Goal: Find specific page/section: Find specific page/section

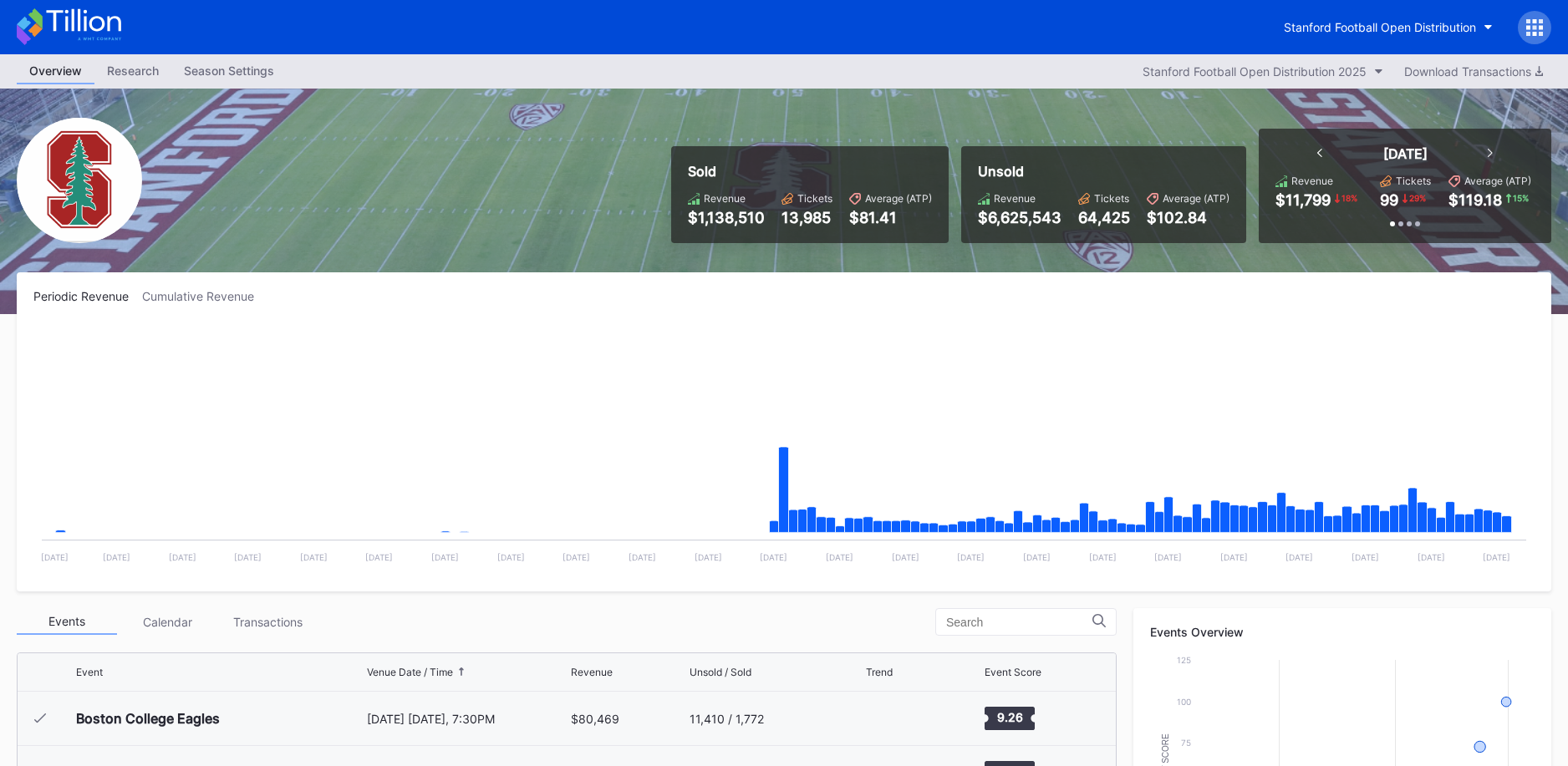
click at [1306, 20] on div "Stanford Football Open Distribution" at bounding box center [1379, 27] width 192 height 15
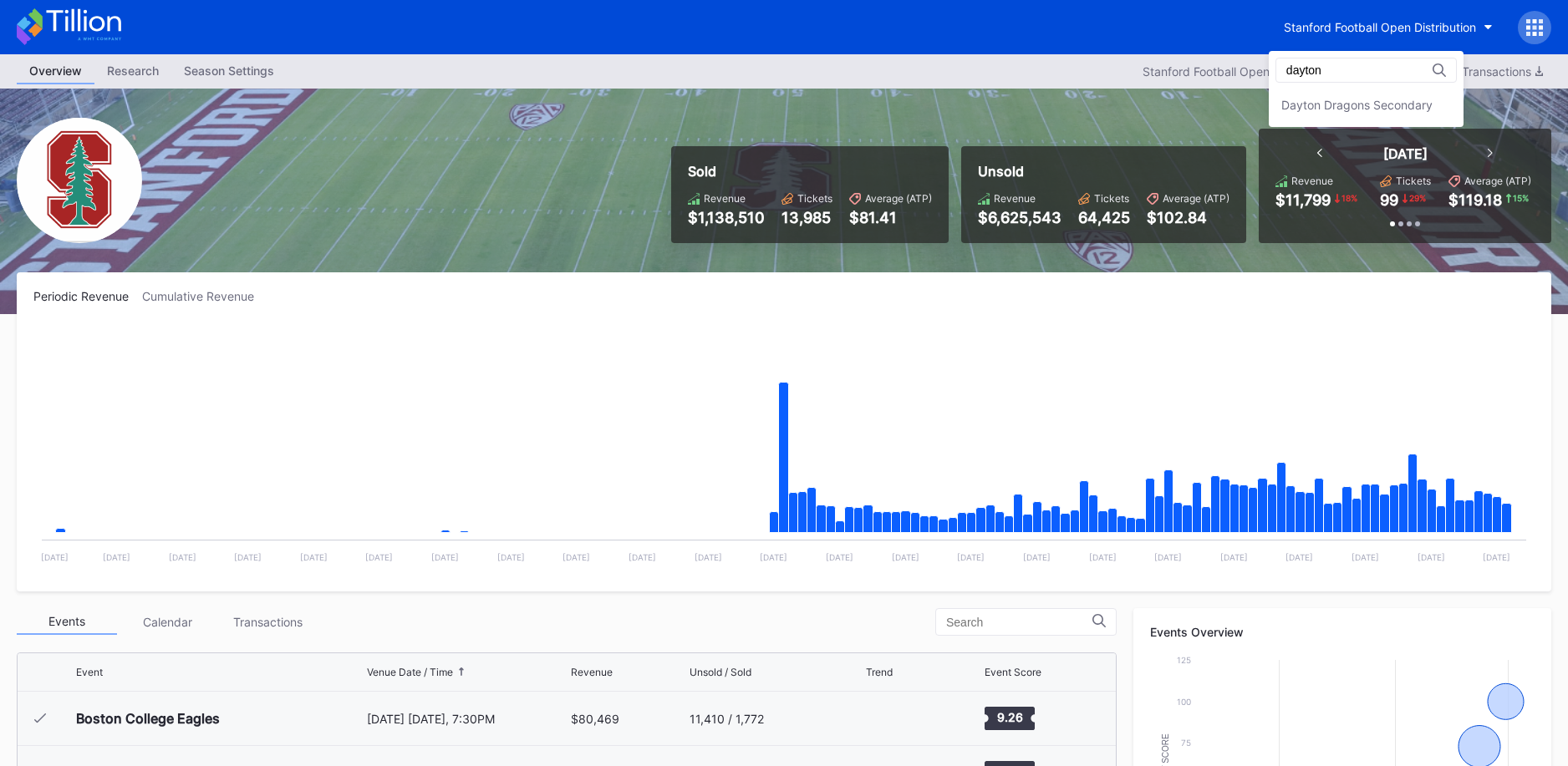
type input "dayton"
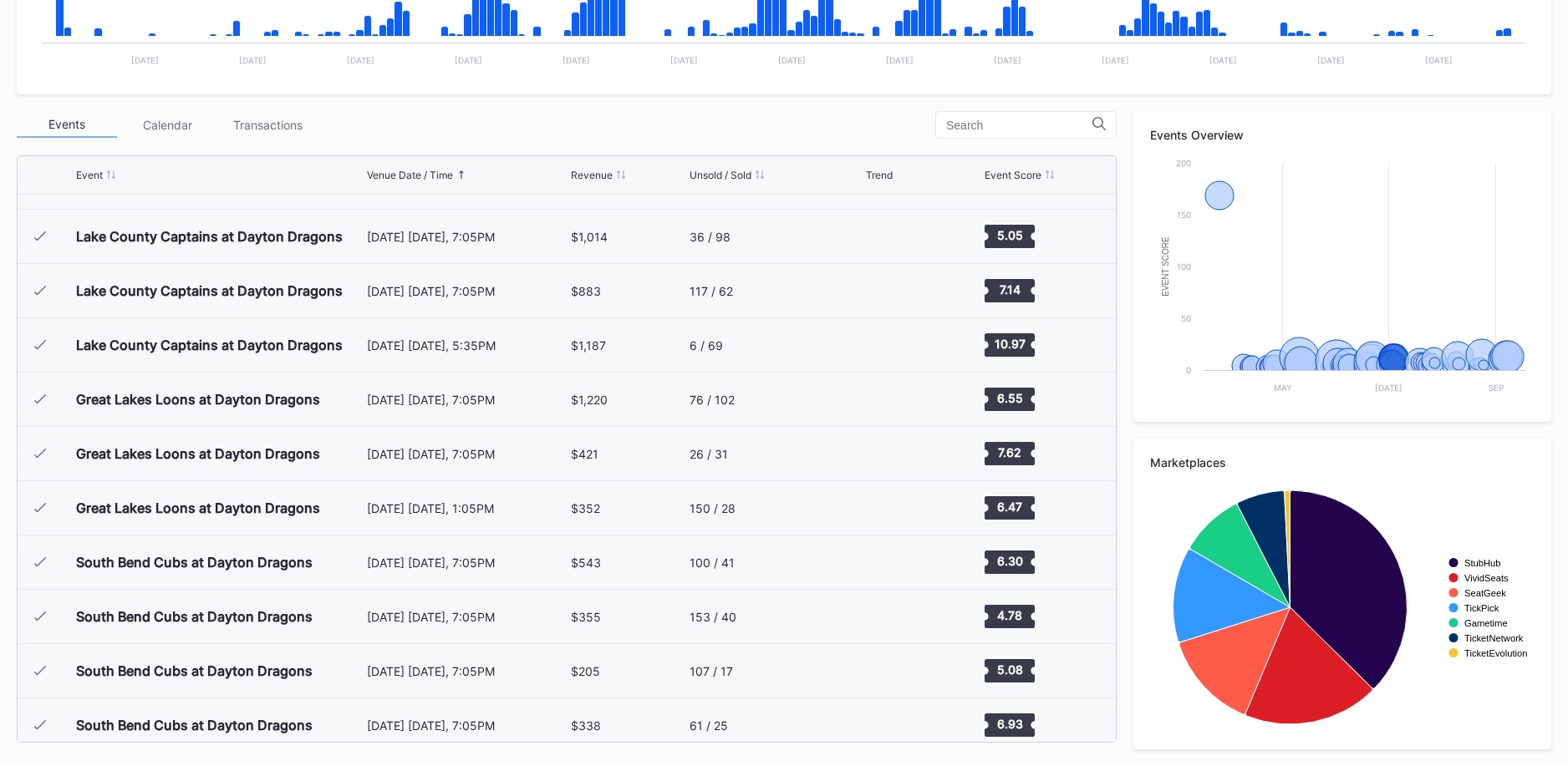
scroll to position [2002, 0]
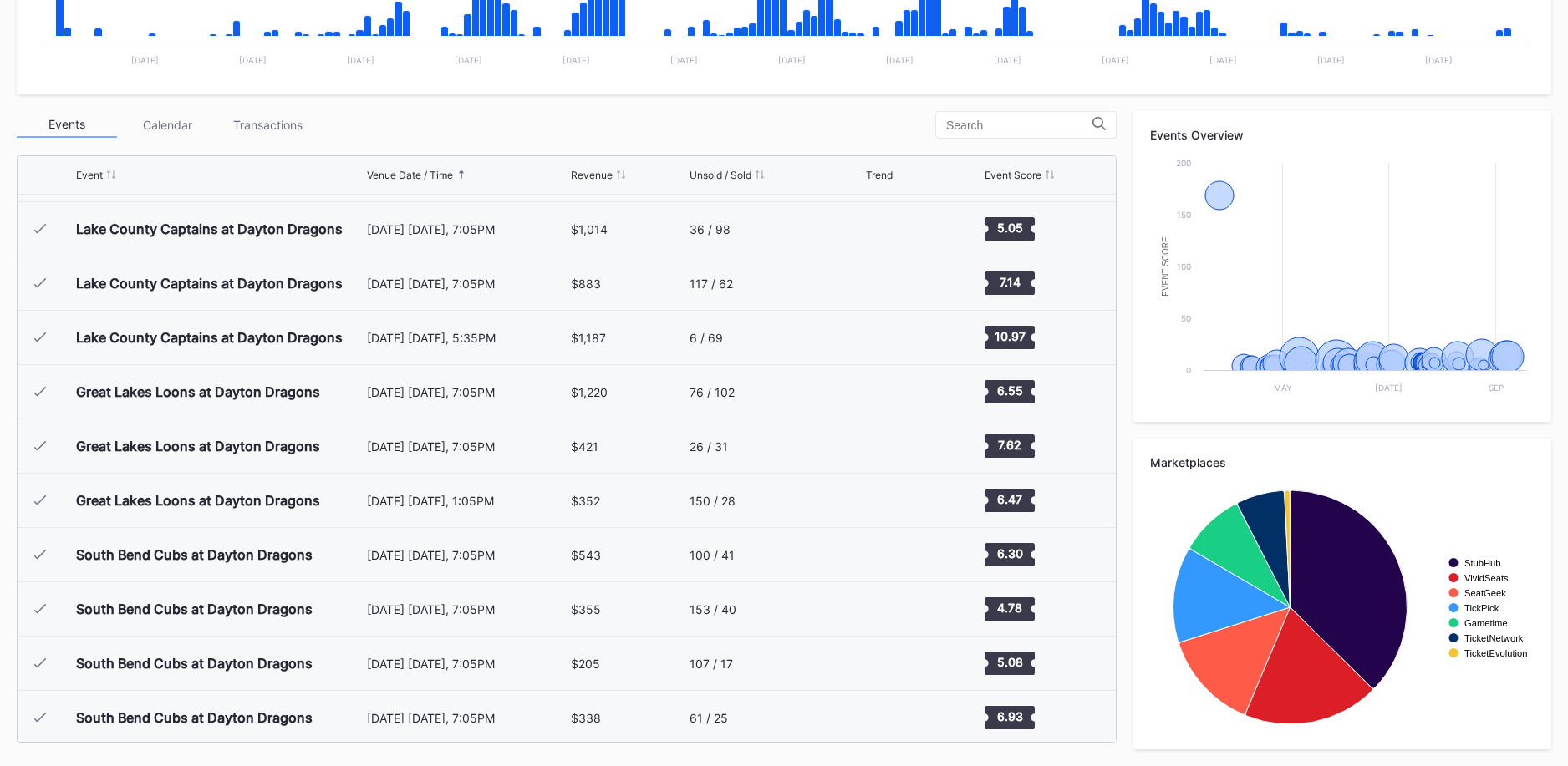
click at [776, 484] on div "150 / 28" at bounding box center [775, 500] width 172 height 54
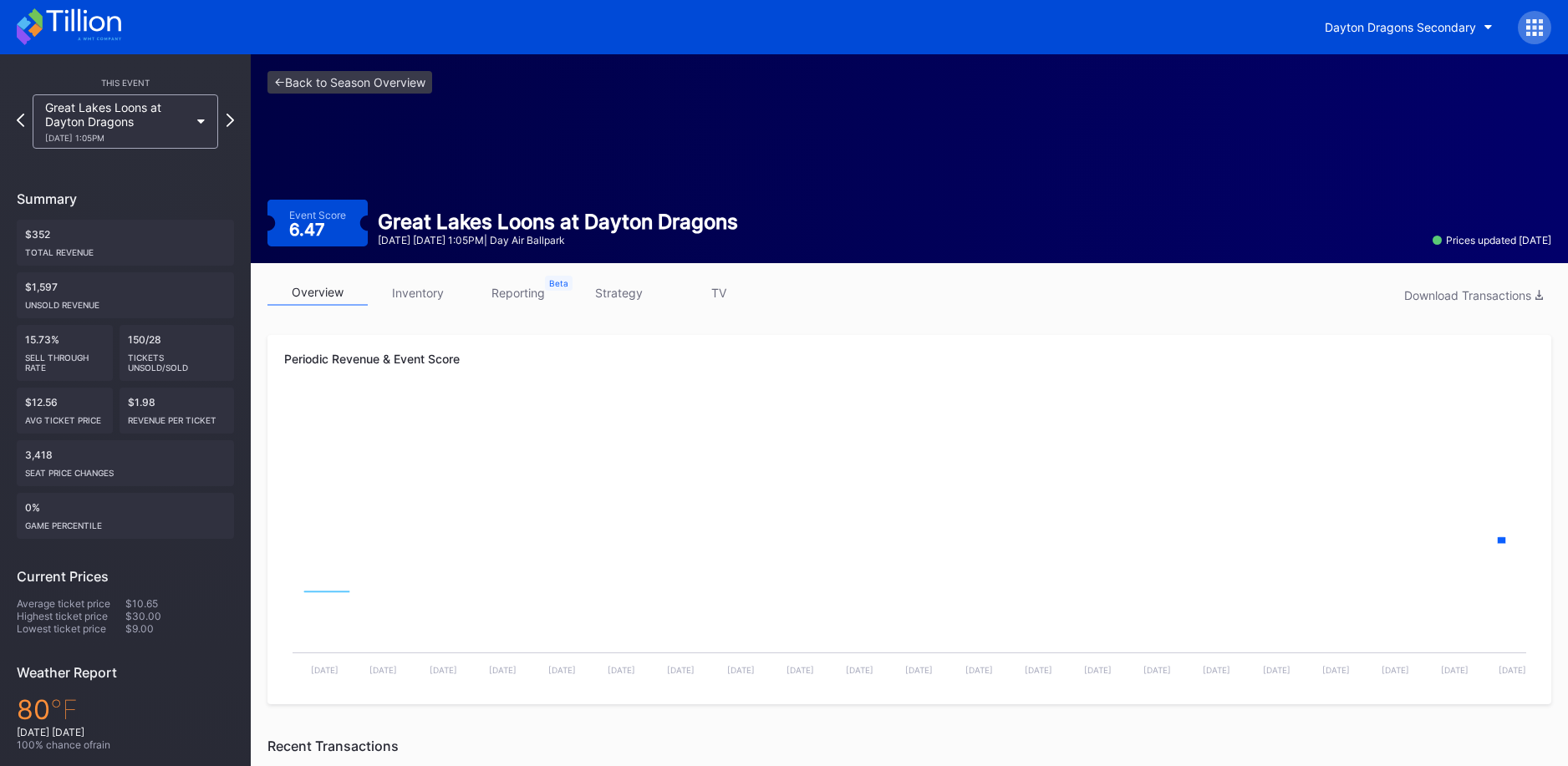
scroll to position [7, 0]
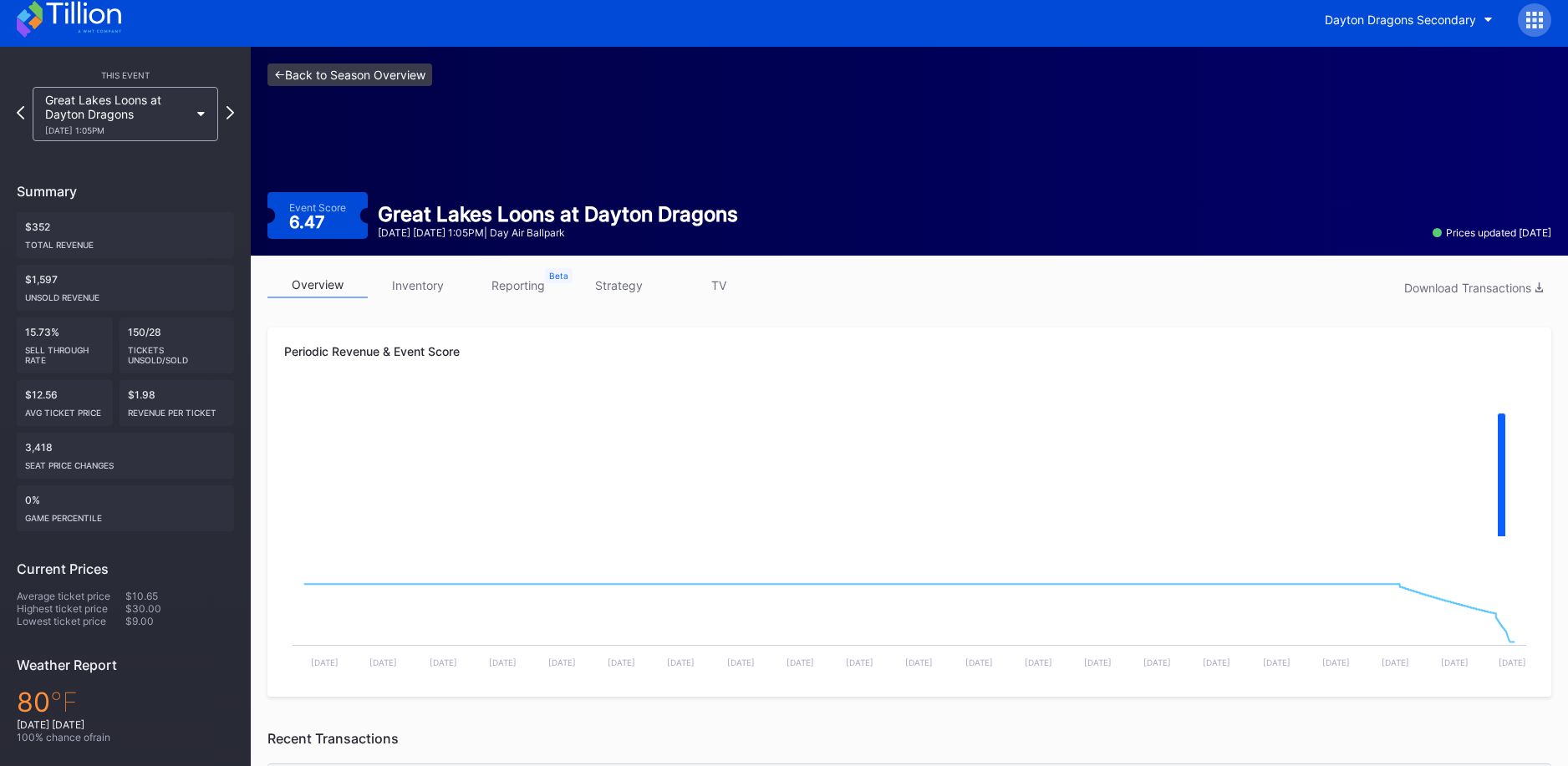
click at [402, 77] on link "<- Back to Season Overview" at bounding box center [349, 75] width 165 height 23
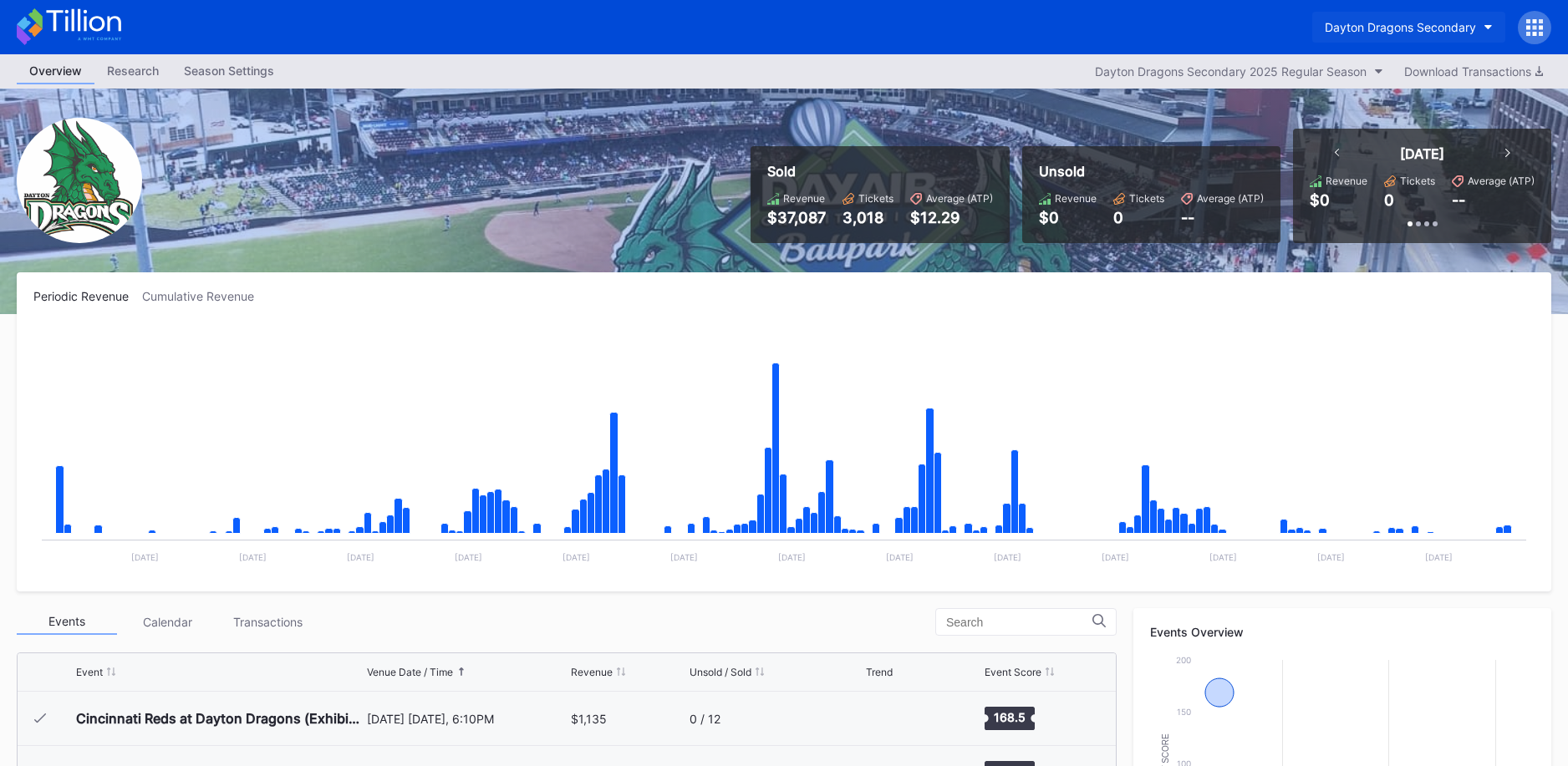
click at [1346, 24] on div "Dayton Dragons Secondary" at bounding box center [1400, 27] width 151 height 15
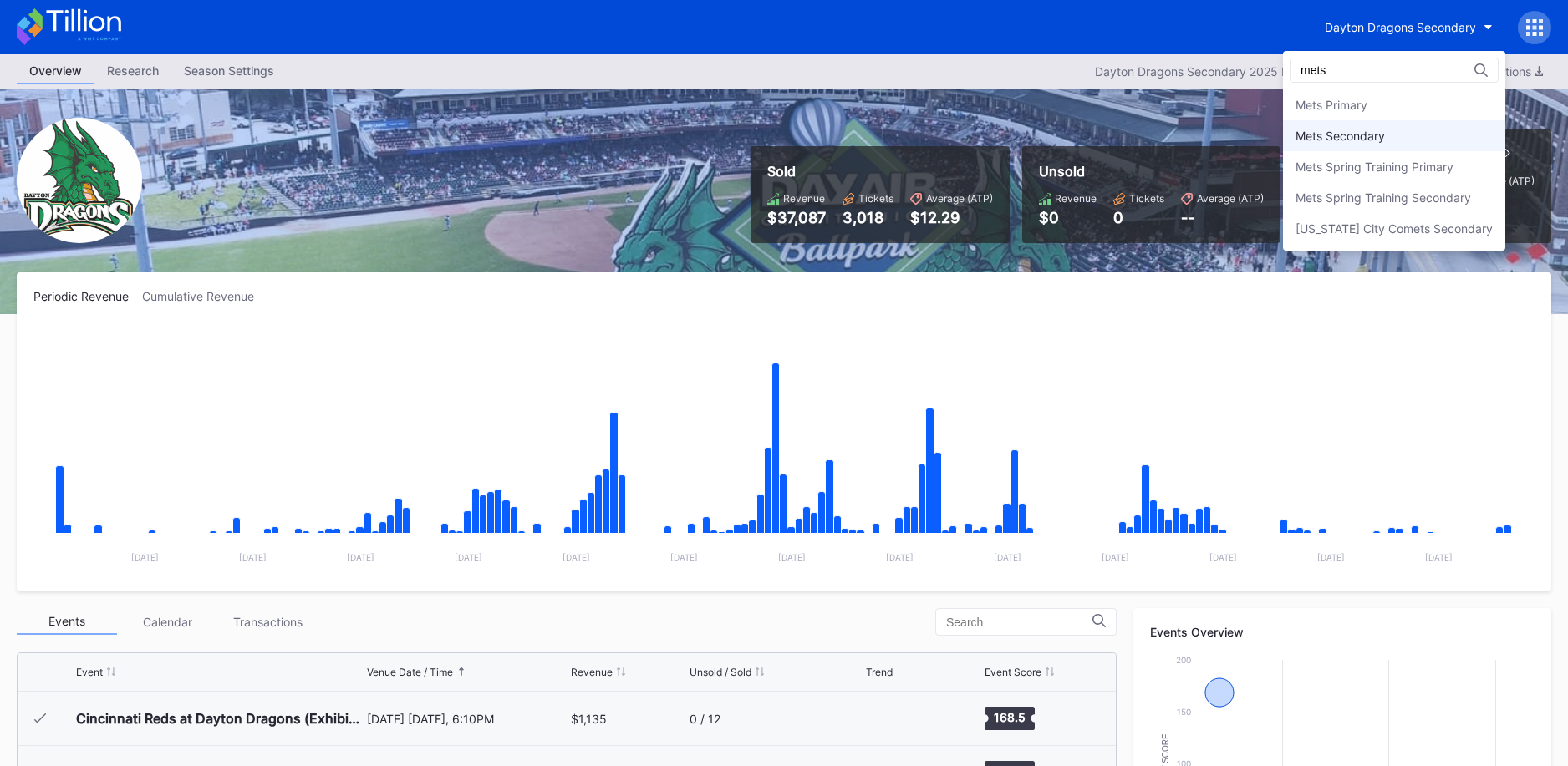
scroll to position [1, 0]
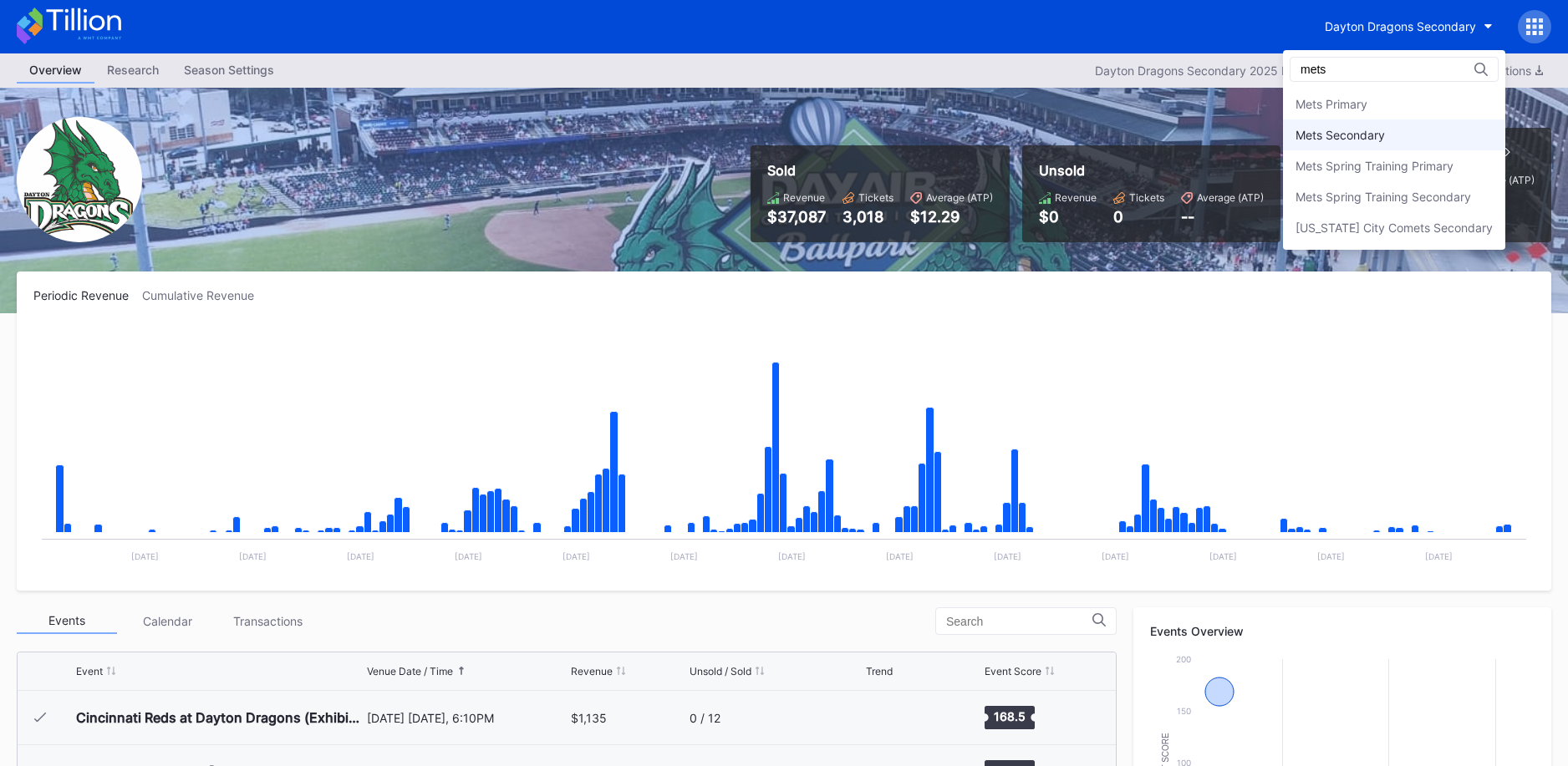
type input "mets"
click at [1368, 132] on div "Mets Secondary" at bounding box center [1340, 135] width 89 height 15
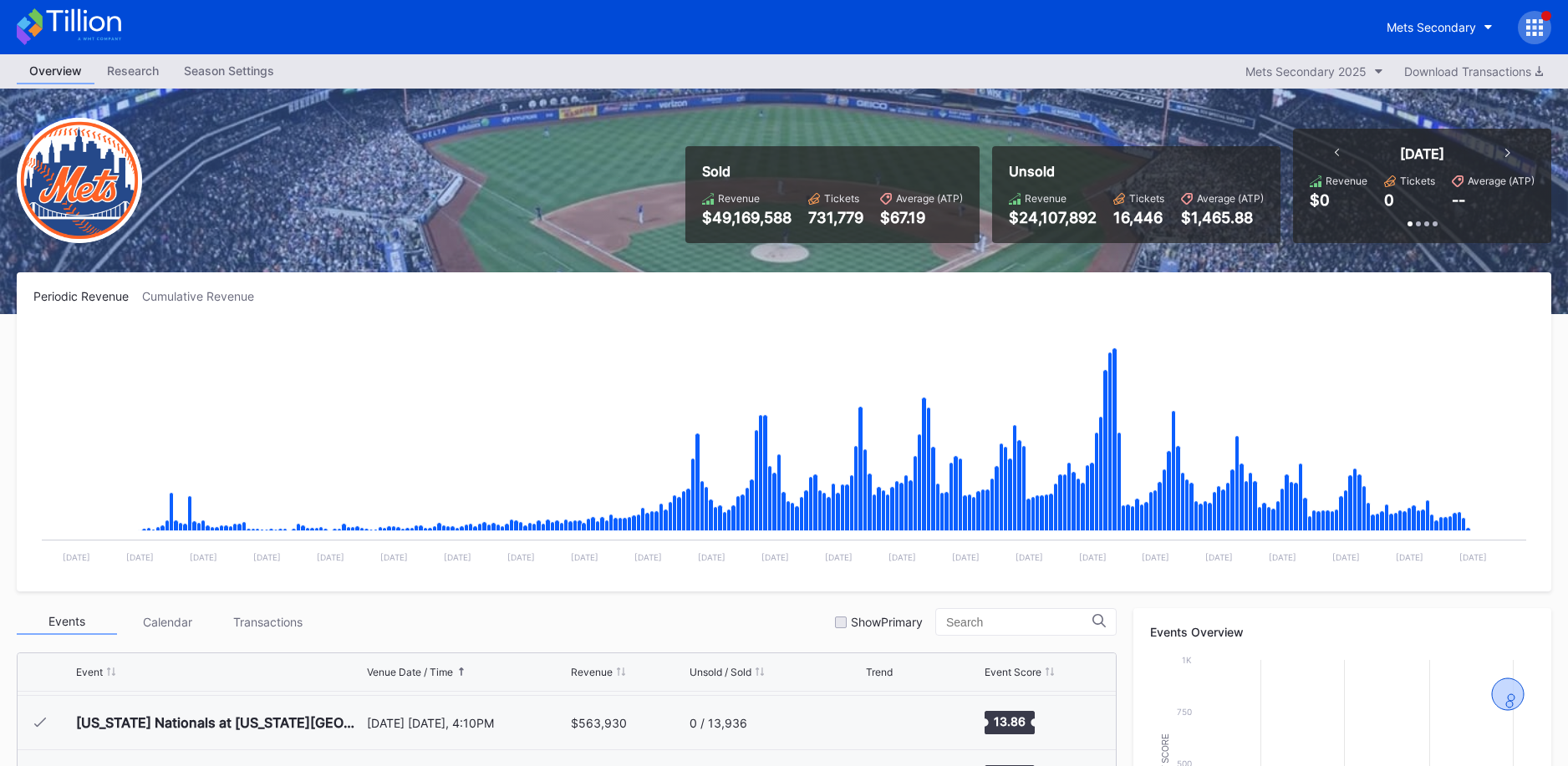
click at [108, 22] on icon at bounding box center [83, 20] width 75 height 23
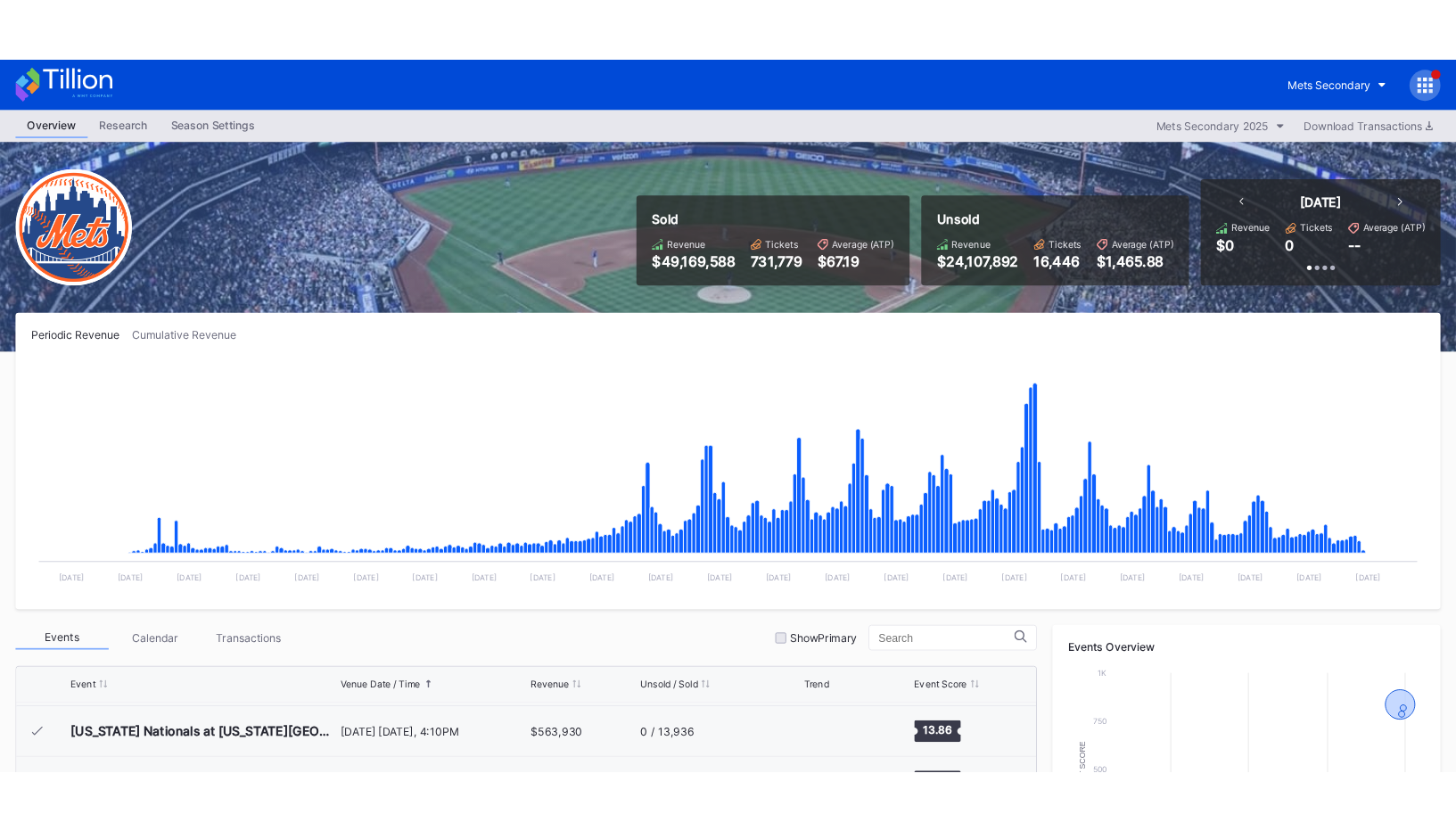
scroll to position [4515, 0]
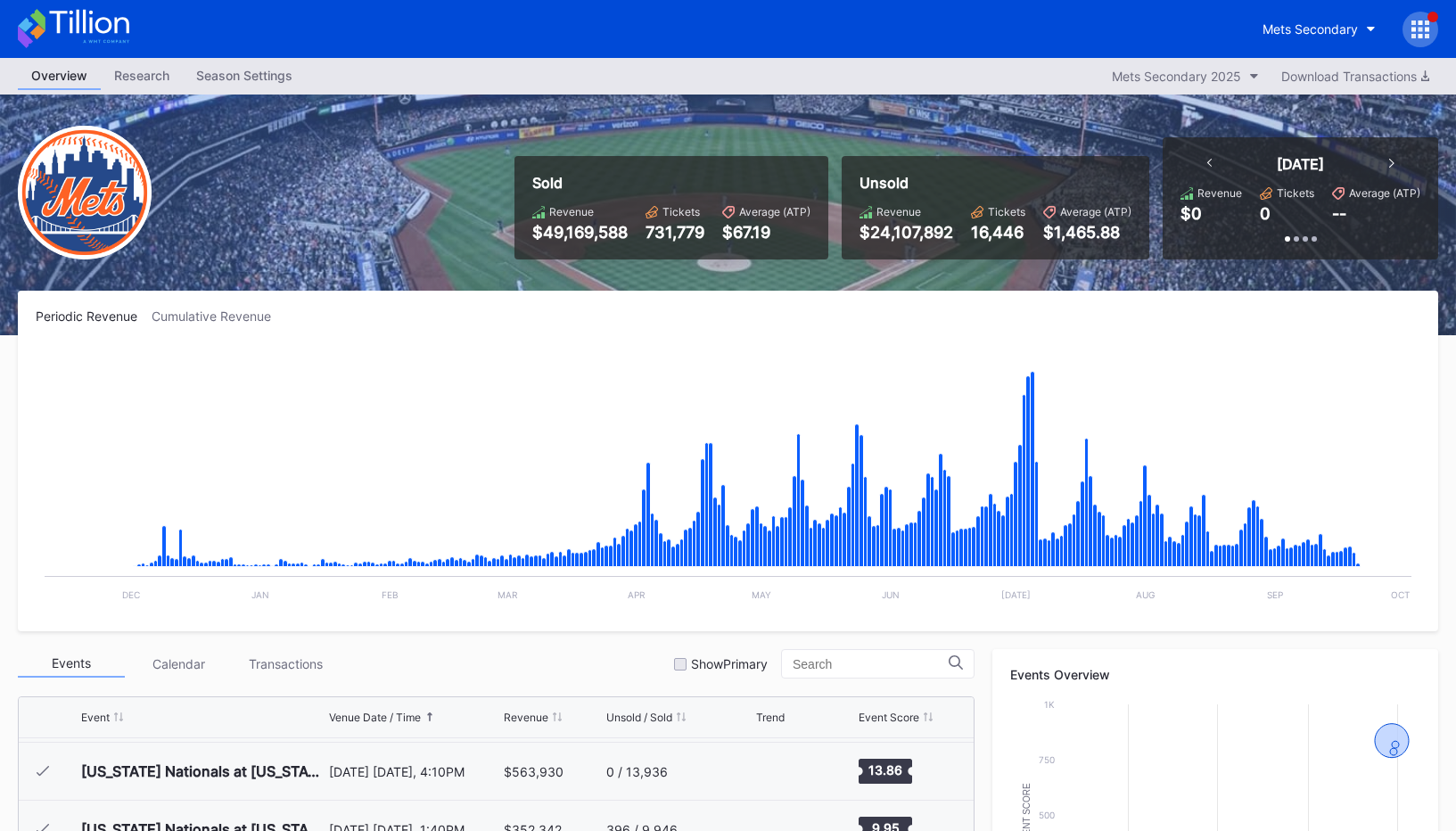
click at [231, 307] on div "Periodic Revenue Cumulative Revenue Created with Highcharts 11.2.0 Chart title …" at bounding box center [727, 461] width 1420 height 340
click at [191, 22] on div "Mets Secondary" at bounding box center [728, 29] width 1456 height 58
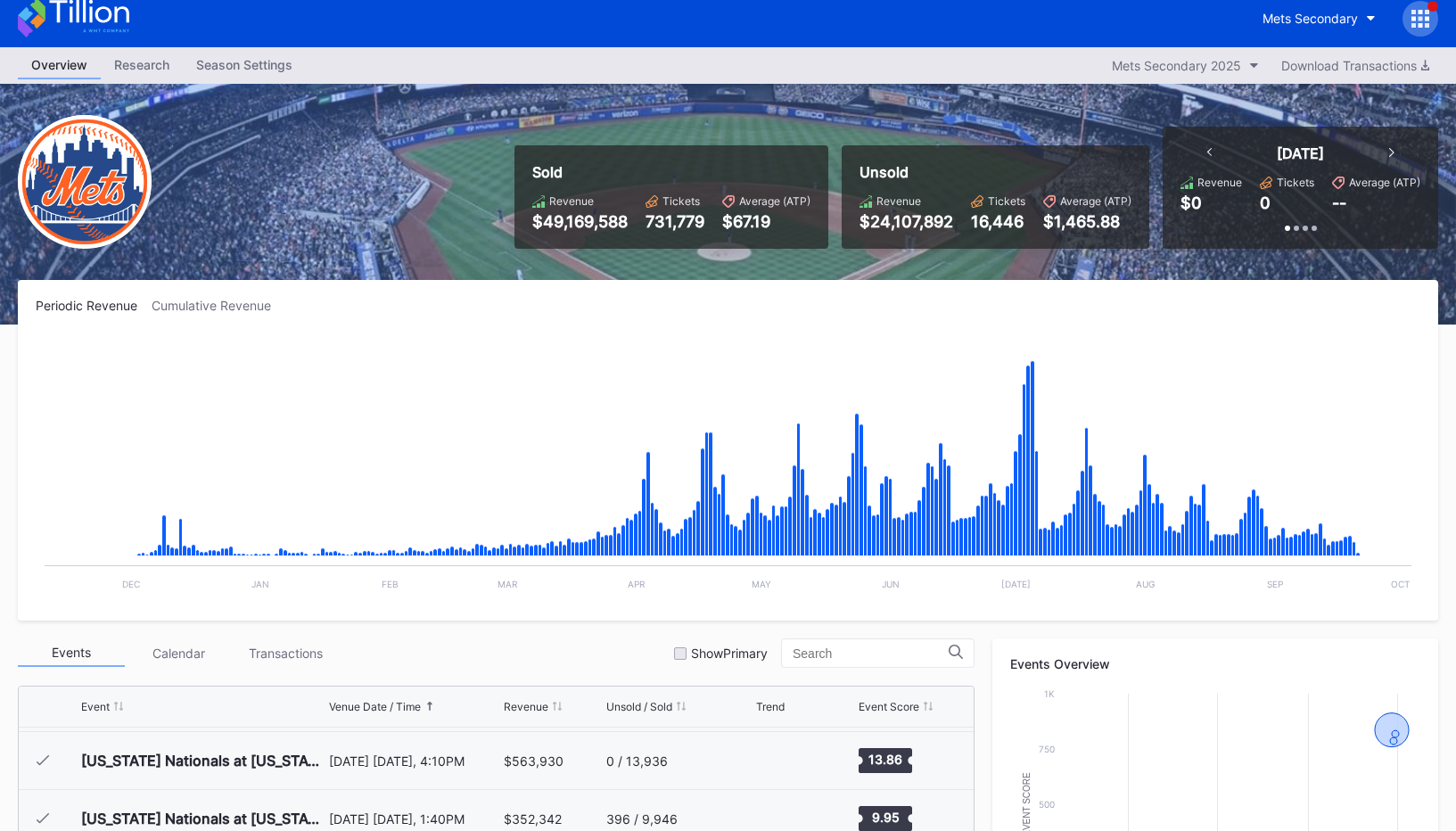
scroll to position [13, 0]
